Goal: Information Seeking & Learning: Learn about a topic

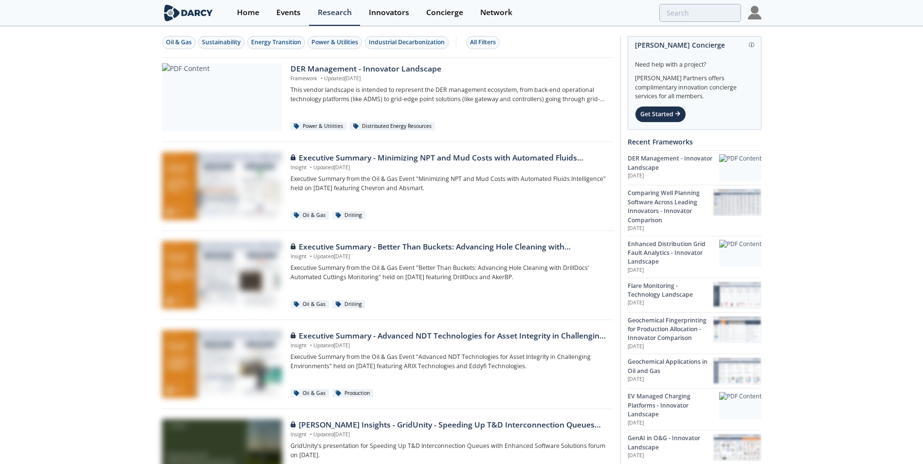
click at [760, 12] on img at bounding box center [755, 13] width 14 height 14
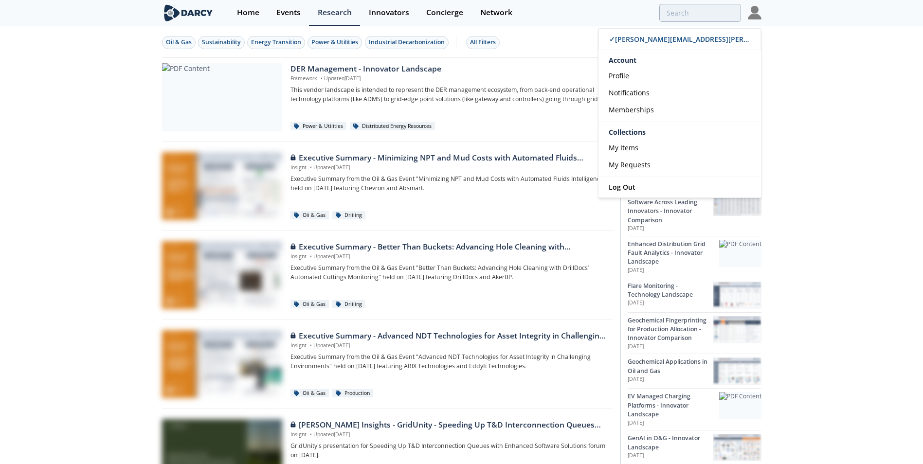
drag, startPoint x: 833, startPoint y: 58, endPoint x: 804, endPoint y: 52, distance: 29.8
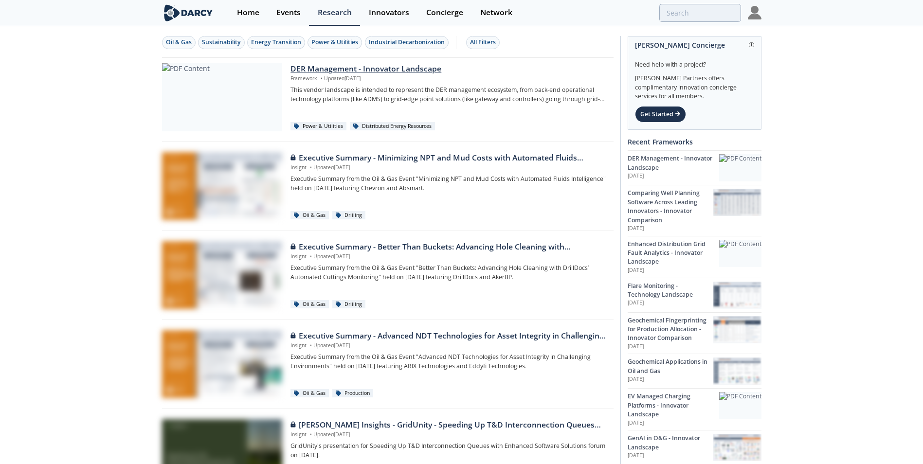
click at [381, 72] on div "DER Management - Innovator Landscape" at bounding box center [448, 69] width 316 height 12
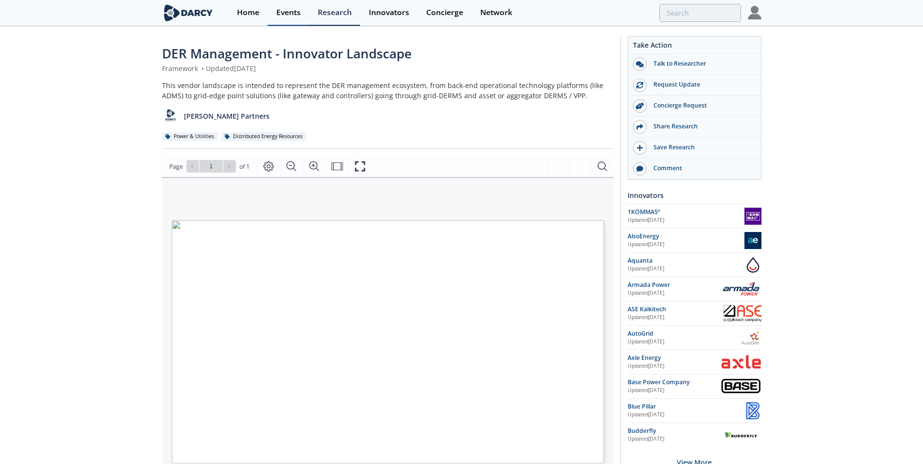
click at [293, 18] on link "Events" at bounding box center [288, 13] width 41 height 26
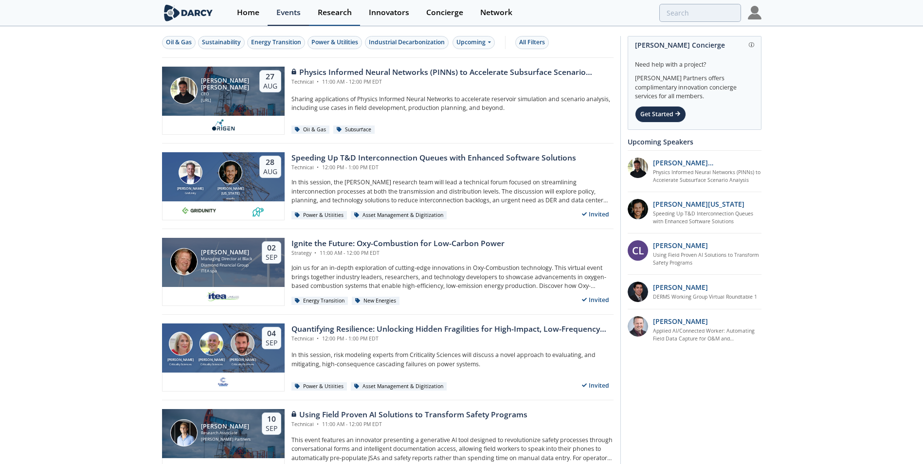
click at [327, 9] on div "Research" at bounding box center [335, 13] width 34 height 8
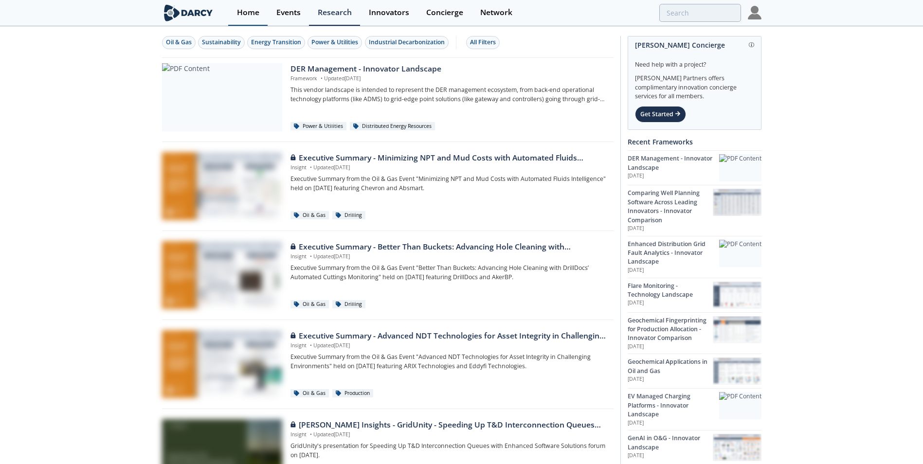
click at [264, 15] on link "Home" at bounding box center [247, 13] width 39 height 26
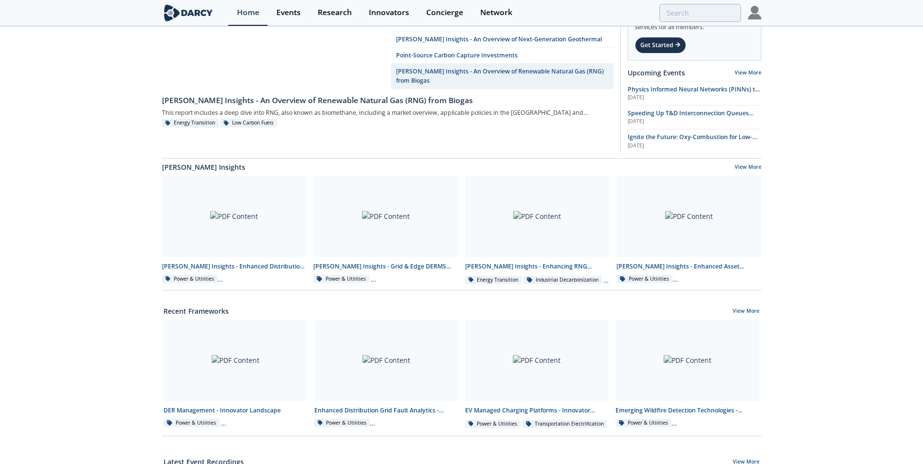
scroll to position [292, 0]
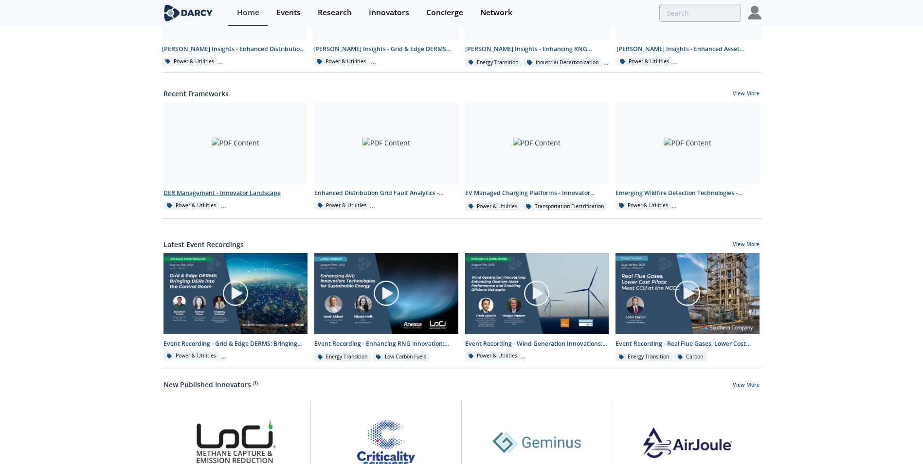
click at [260, 195] on div "DER Management - Innovator Landscape" at bounding box center [235, 193] width 144 height 9
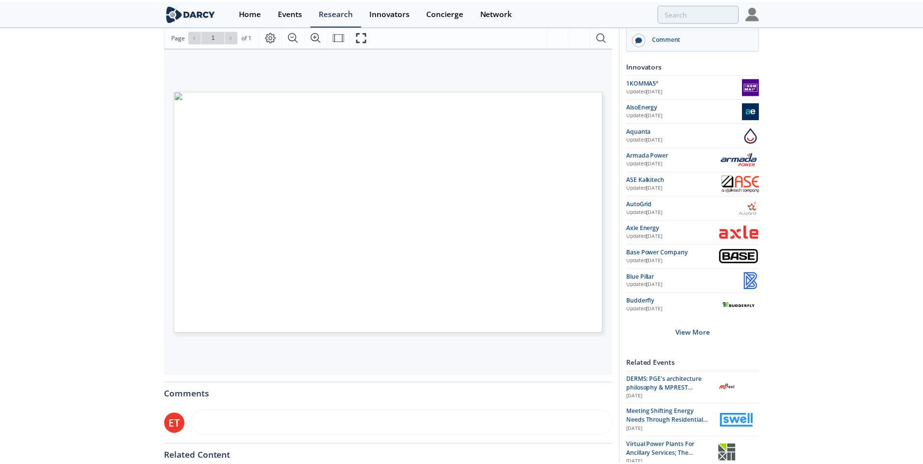
scroll to position [49, 0]
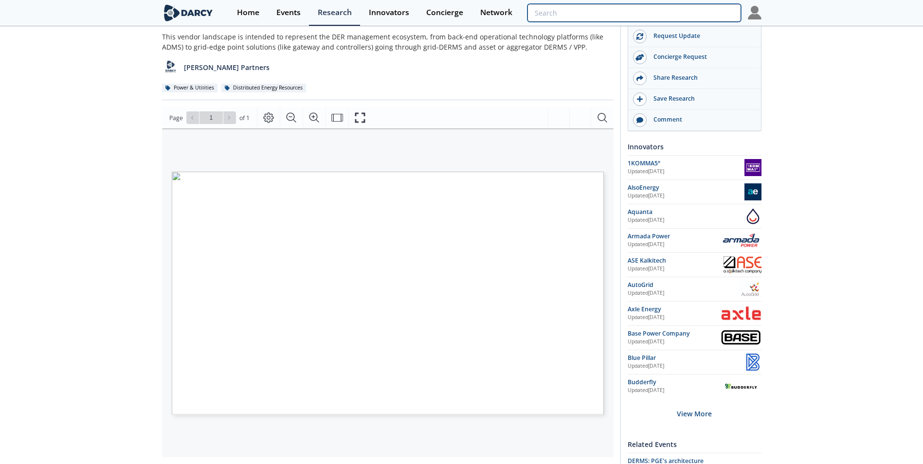
click at [693, 11] on input "search" at bounding box center [633, 13] width 213 height 18
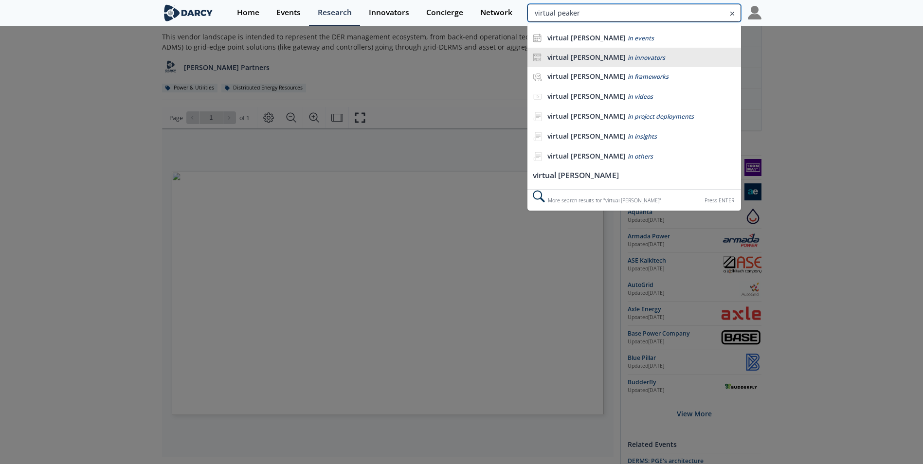
type input "virtual peaker"
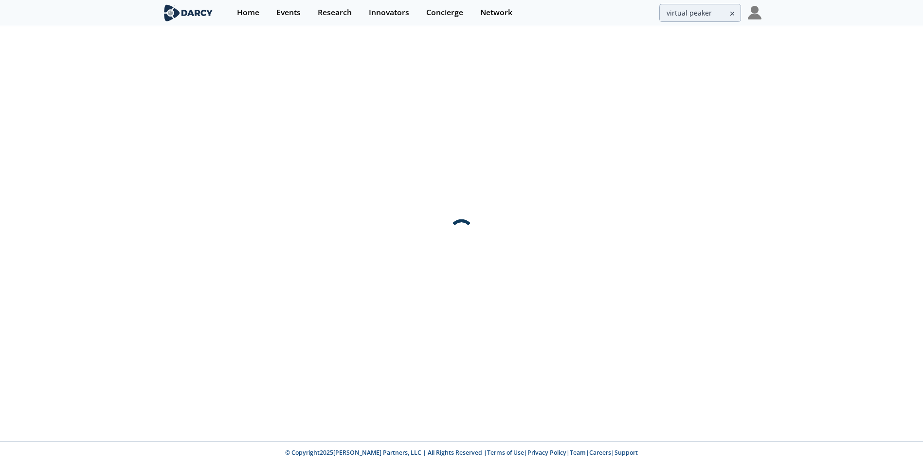
scroll to position [0, 0]
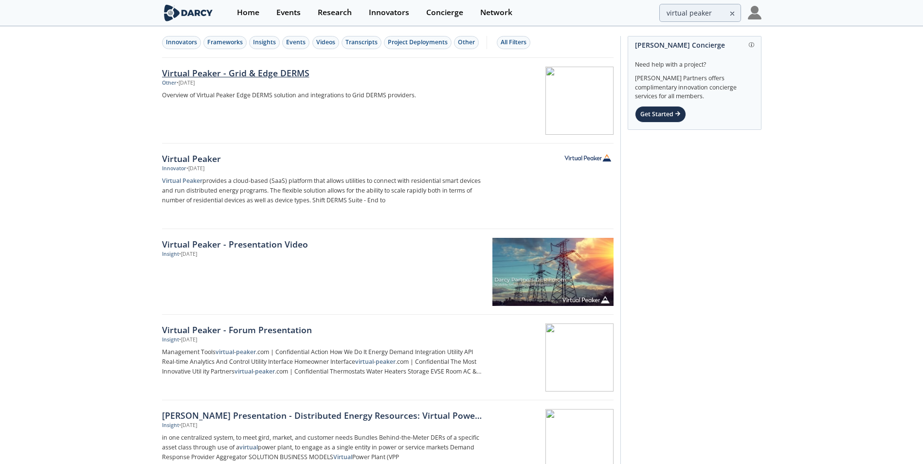
click at [222, 75] on div "Virtual Peaker - Grid & Edge DERMS" at bounding box center [323, 73] width 322 height 13
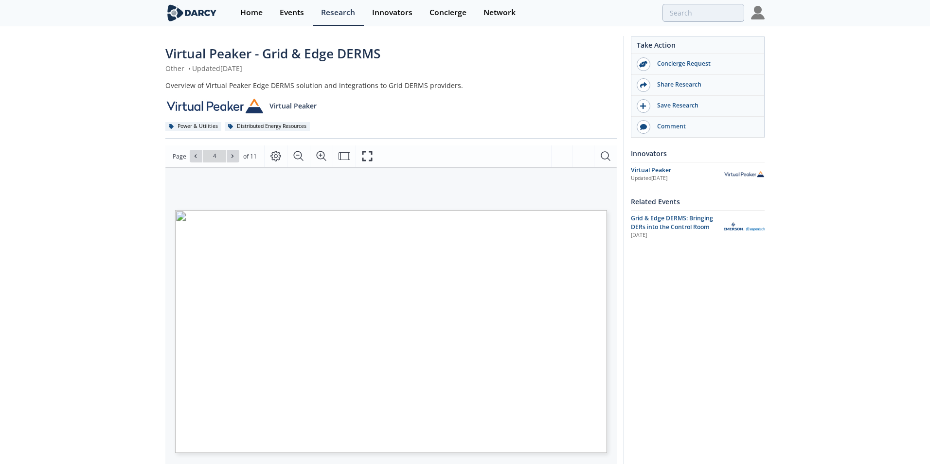
type input "5"
type input "6"
type input "11"
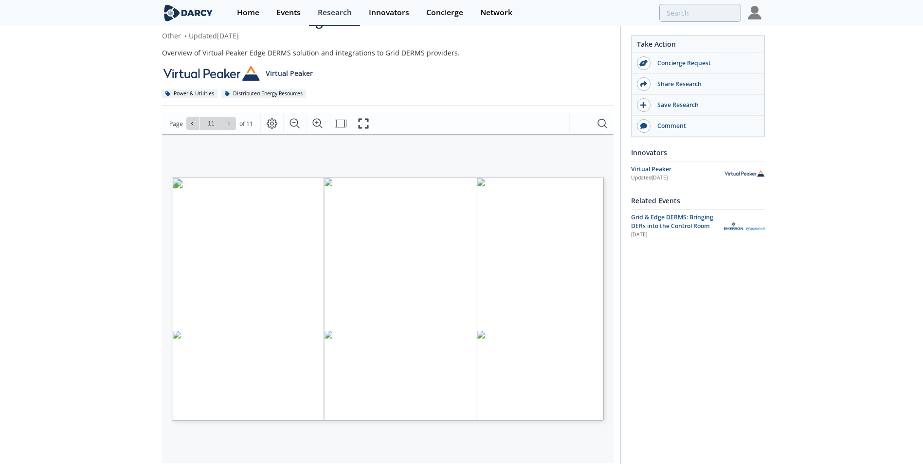
scroll to position [49, 0]
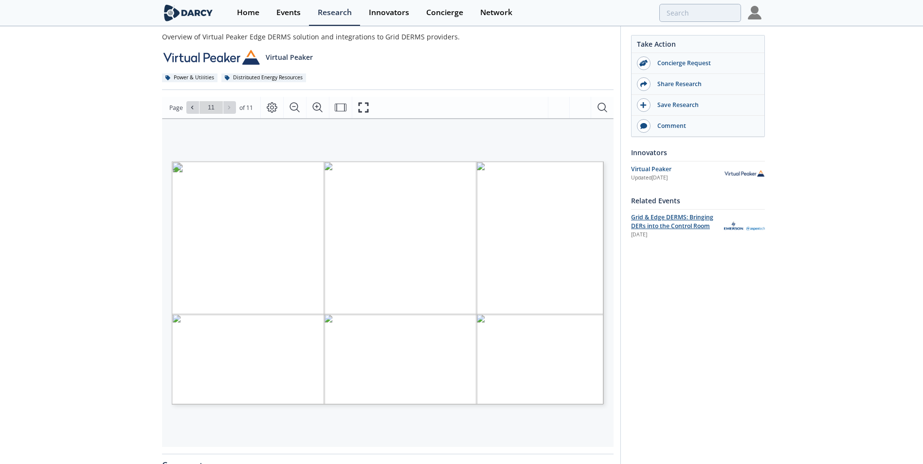
click at [664, 220] on span "Grid & Edge DERMS: Bringing DERs into the Control Room" at bounding box center [672, 221] width 82 height 17
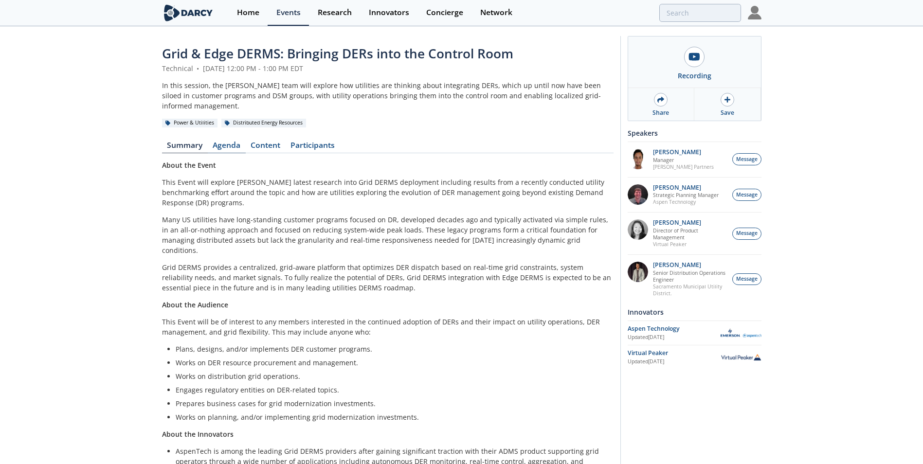
click at [226, 142] on link "Agenda" at bounding box center [227, 148] width 38 height 12
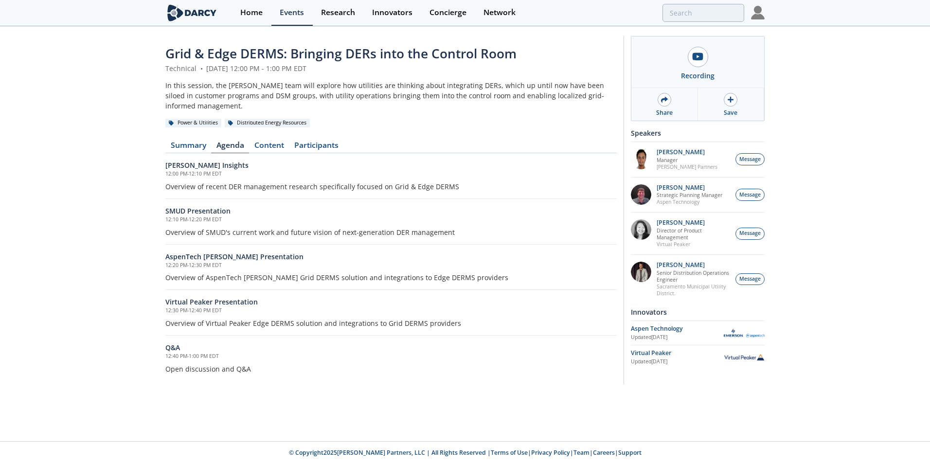
click at [270, 144] on div "Grid & Edge DERMS: Bringing DERs into the Control Room Technical • [DATE] 12:00…" at bounding box center [391, 212] width 452 height 337
click at [274, 142] on link "Content" at bounding box center [269, 148] width 40 height 12
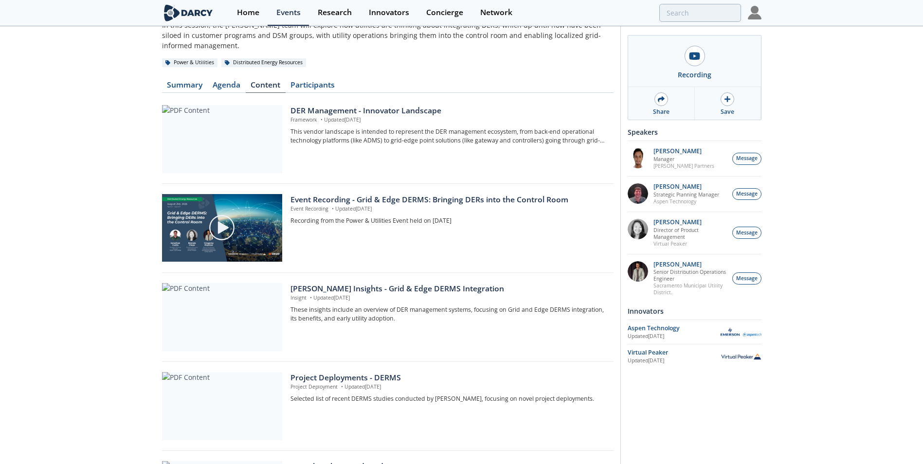
scroll to position [49, 0]
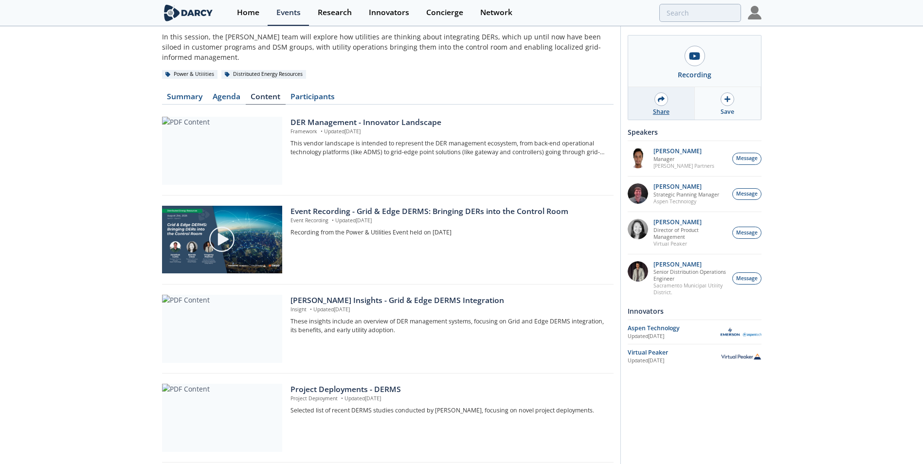
click at [679, 93] on div "Share" at bounding box center [661, 103] width 67 height 33
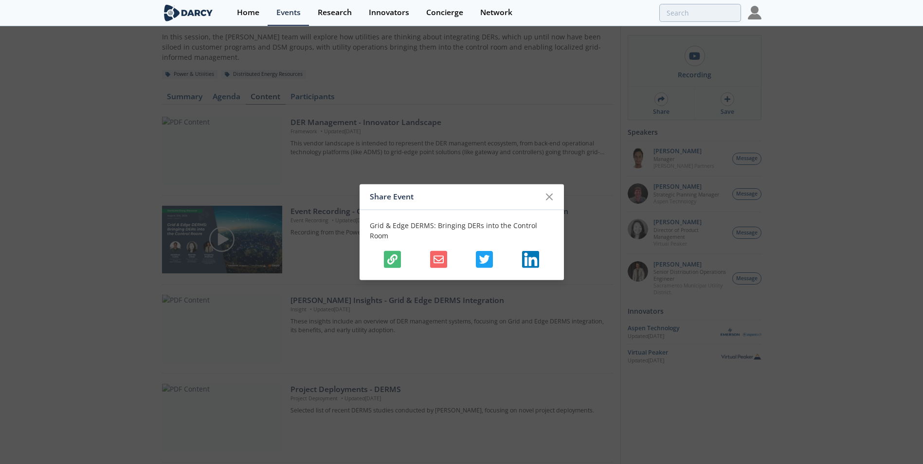
click at [388, 251] on button "button" at bounding box center [392, 259] width 17 height 17
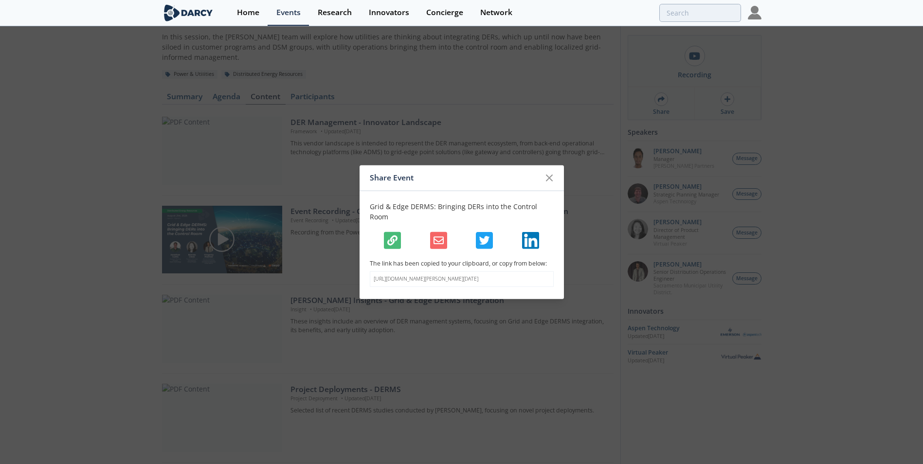
click at [540, 182] on div "Share Event" at bounding box center [455, 178] width 171 height 18
click at [548, 179] on icon at bounding box center [549, 178] width 12 height 12
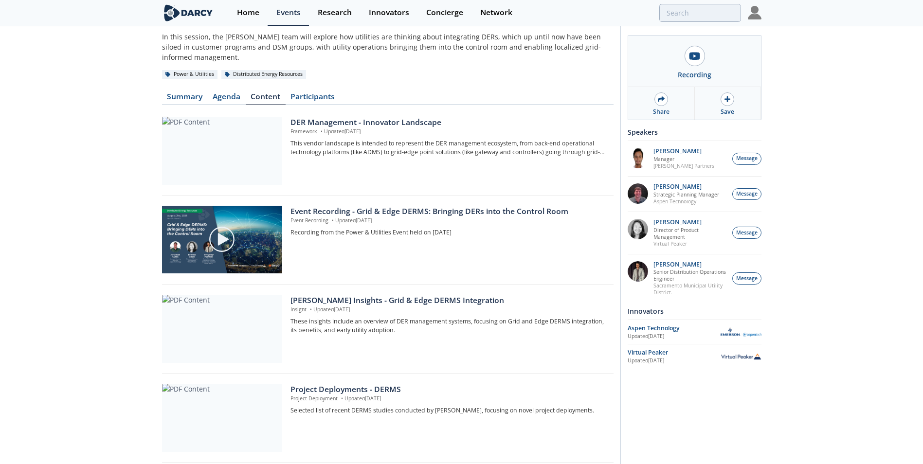
scroll to position [332, 0]
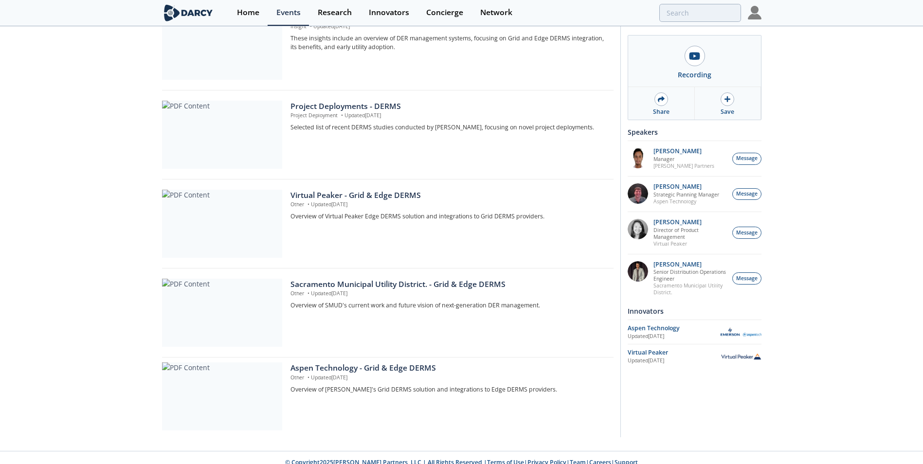
click at [363, 201] on p "Other • Updated [DATE]" at bounding box center [448, 205] width 316 height 8
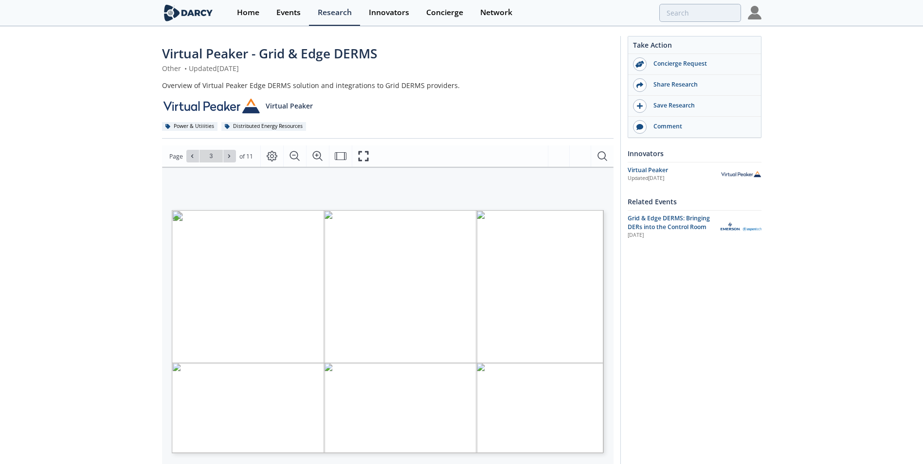
click at [694, 302] on div "Take Action Concierge Request Share Research Save Research Comment Innovators U…" at bounding box center [690, 367] width 141 height 663
click at [237, 156] on button at bounding box center [233, 156] width 13 height 13
click at [236, 156] on button at bounding box center [233, 156] width 13 height 13
click at [187, 155] on span "Go to Page 5" at bounding box center [214, 156] width 57 height 13
click at [193, 154] on icon at bounding box center [196, 156] width 6 height 6
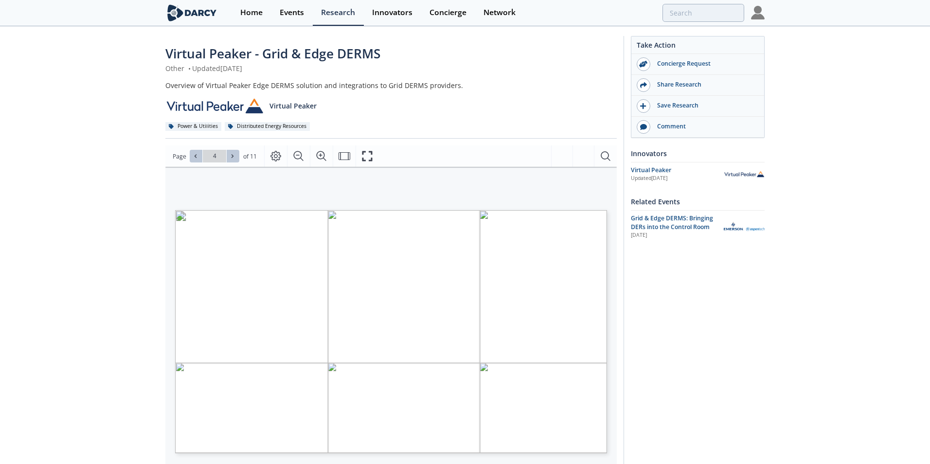
click at [237, 158] on button at bounding box center [233, 156] width 13 height 13
type input "5"
click at [235, 158] on span at bounding box center [233, 156] width 7 height 7
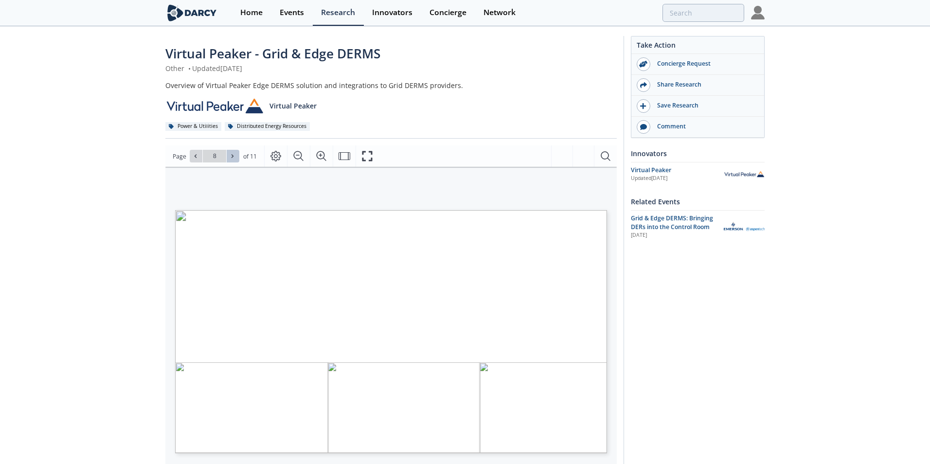
click at [235, 158] on span at bounding box center [233, 156] width 7 height 7
click at [235, 158] on div "Go to Page 11" at bounding box center [215, 156] width 50 height 13
click at [196, 152] on button at bounding box center [196, 156] width 13 height 13
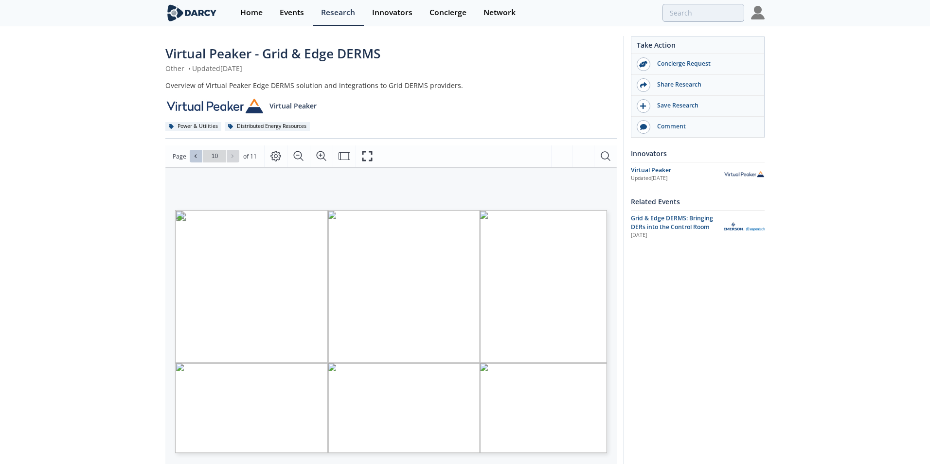
click at [194, 154] on icon at bounding box center [196, 156] width 6 height 6
click at [194, 157] on icon at bounding box center [196, 156] width 6 height 6
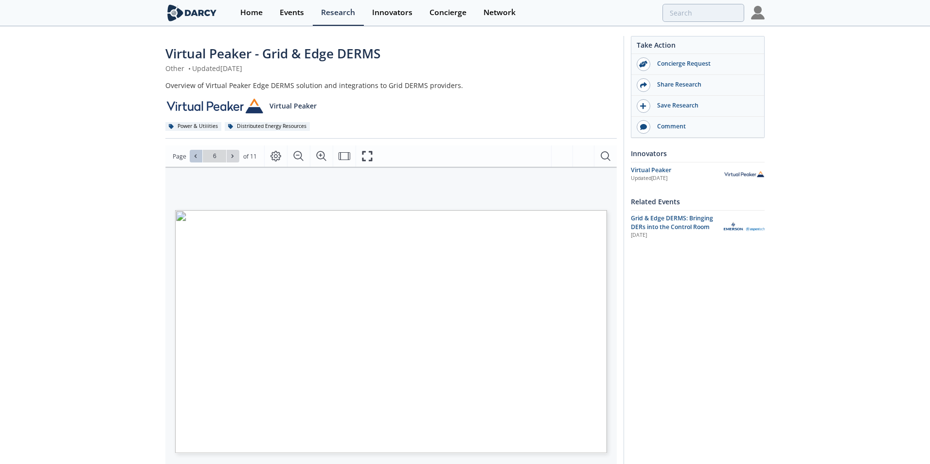
click at [194, 157] on icon at bounding box center [196, 156] width 6 height 6
click at [193, 157] on icon at bounding box center [196, 156] width 6 height 6
click at [191, 158] on button at bounding box center [196, 156] width 13 height 13
click at [198, 159] on span at bounding box center [196, 156] width 7 height 7
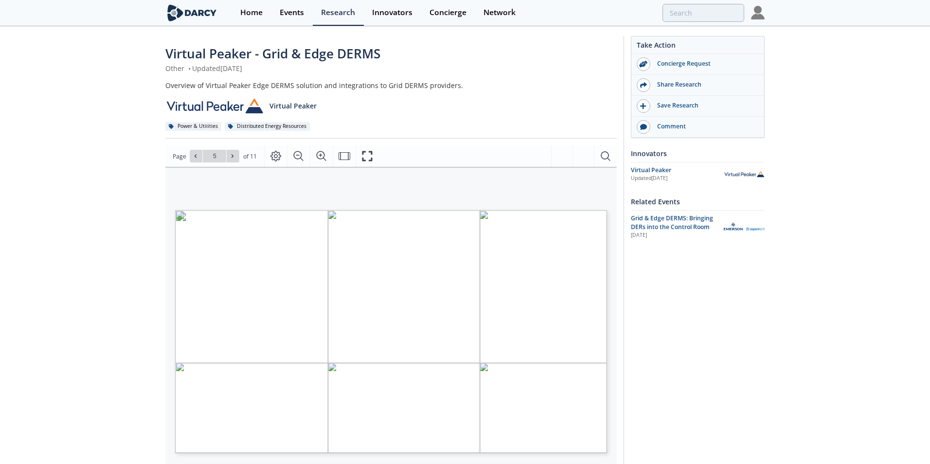
type input "6"
